Goal: Task Accomplishment & Management: Manage account settings

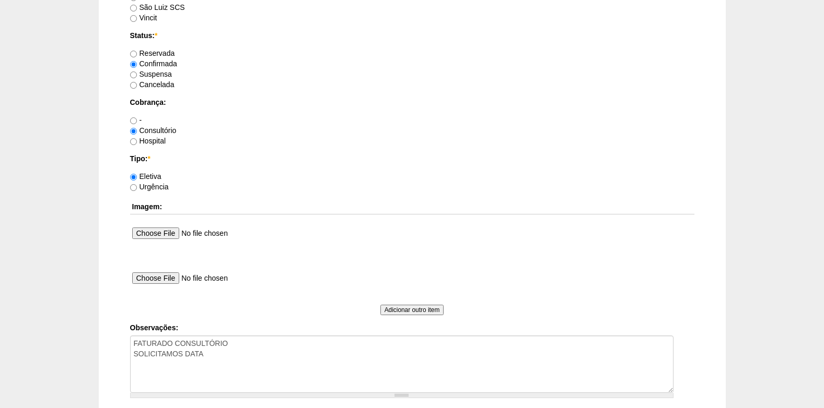
scroll to position [937, 0]
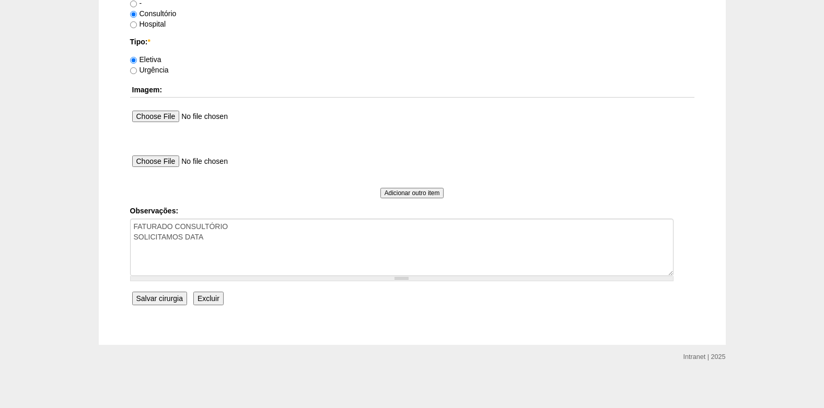
click at [155, 302] on input "Salvar cirurgia" at bounding box center [159, 299] width 55 height 14
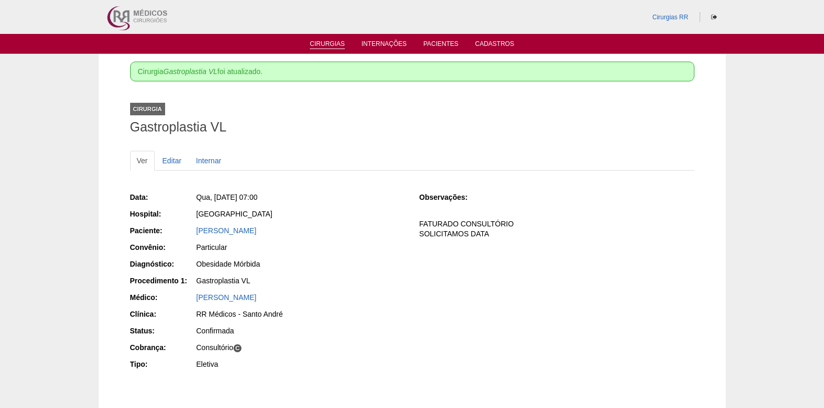
click at [336, 44] on link "Cirurgias" at bounding box center [327, 44] width 35 height 9
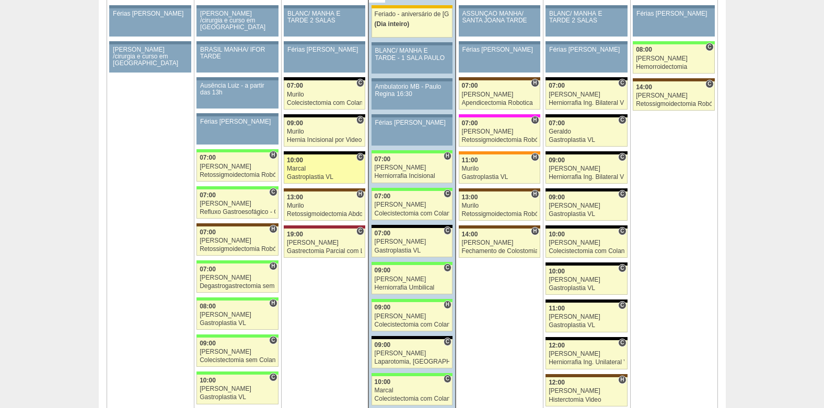
scroll to position [1671, 0]
